Goal: Information Seeking & Learning: Learn about a topic

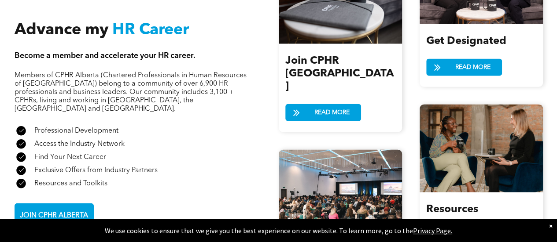
scroll to position [976, 0]
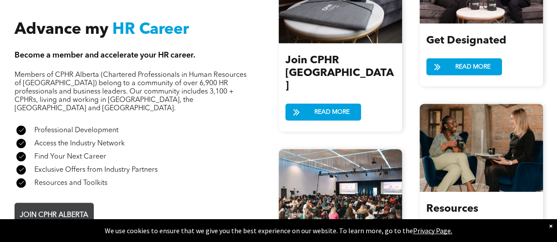
click at [61, 207] on span "JOIN CPHR ALBERTA" at bounding box center [54, 215] width 74 height 17
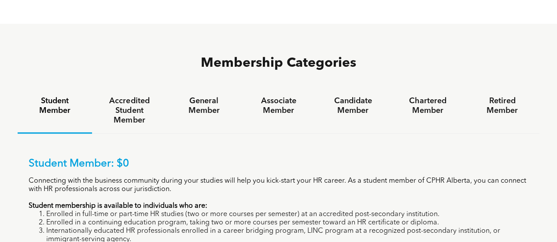
scroll to position [539, 0]
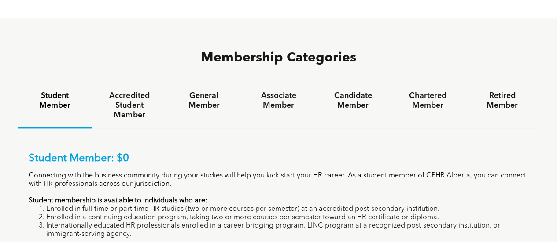
click at [206, 91] on h4 "General Member" at bounding box center [204, 100] width 59 height 19
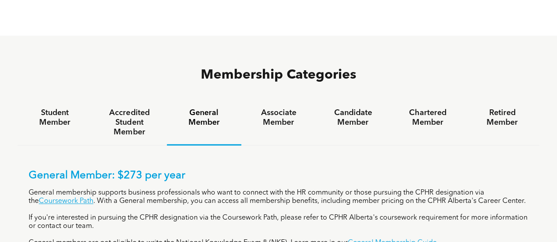
scroll to position [518, 0]
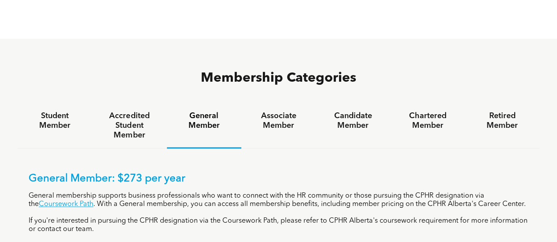
click at [279, 111] on h4 "Associate Member" at bounding box center [278, 120] width 59 height 19
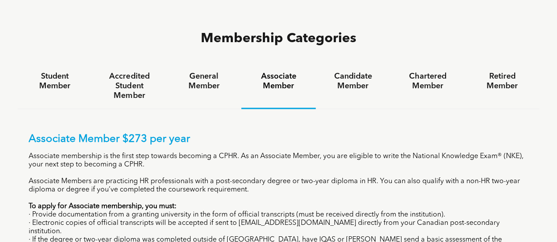
scroll to position [558, 0]
click at [201, 71] on h4 "General Member" at bounding box center [204, 80] width 59 height 19
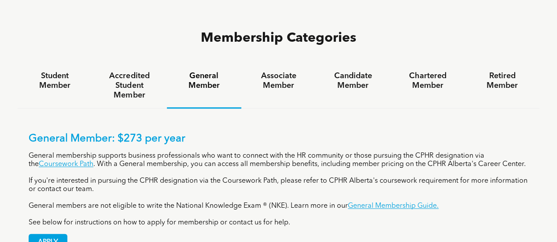
click at [279, 71] on h4 "Associate Member" at bounding box center [278, 80] width 59 height 19
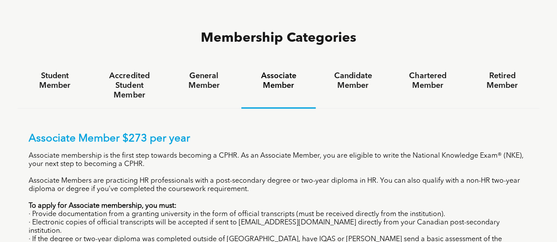
click at [357, 71] on h4 "Candidate Member" at bounding box center [352, 80] width 59 height 19
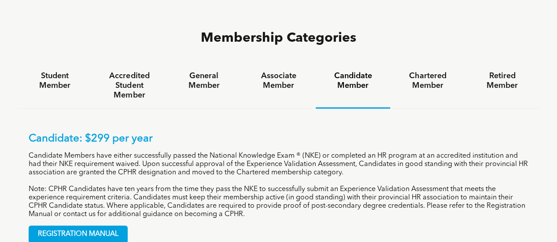
click at [443, 71] on h4 "Chartered Member" at bounding box center [427, 80] width 59 height 19
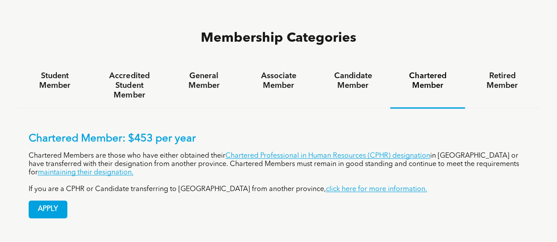
click at [504, 71] on h4 "Retired Member" at bounding box center [502, 80] width 59 height 19
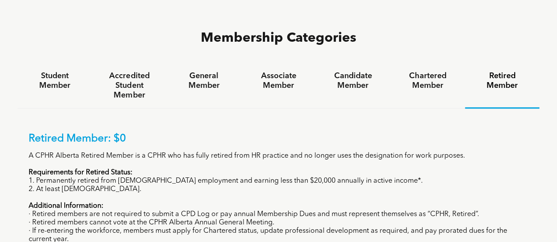
click at [261, 71] on h4 "Associate Member" at bounding box center [278, 80] width 59 height 19
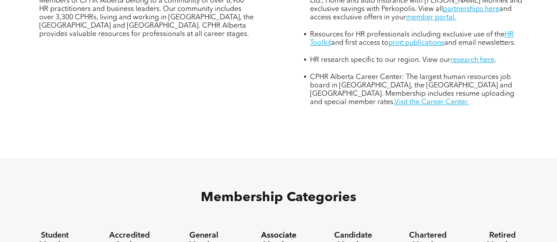
scroll to position [398, 0]
